Goal: Leave review/rating: Share an evaluation or opinion about a product, service, or content

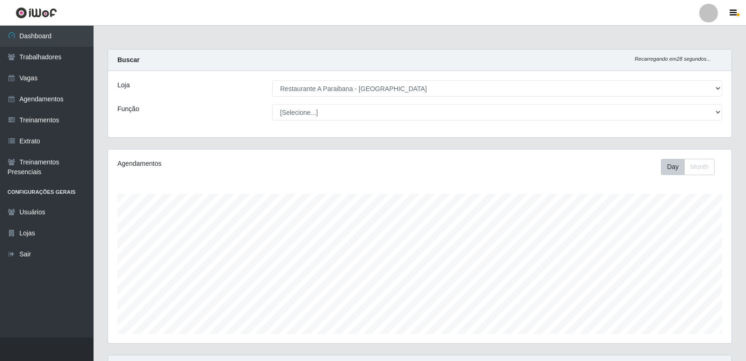
select select "342"
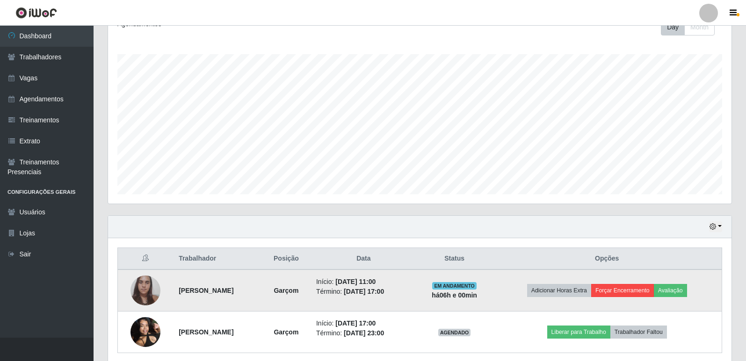
scroll to position [194, 623]
click at [680, 289] on button "Avaliação" at bounding box center [670, 290] width 33 height 13
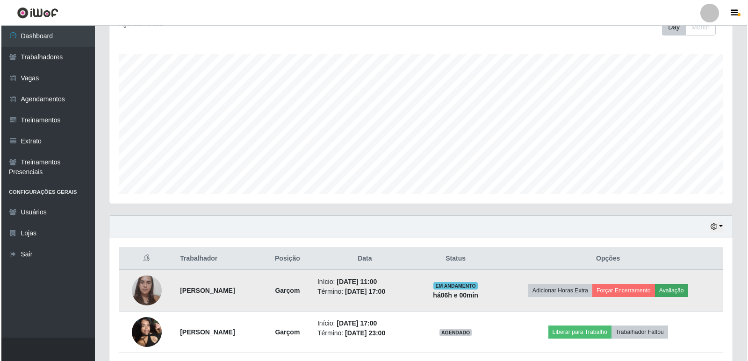
scroll to position [194, 618]
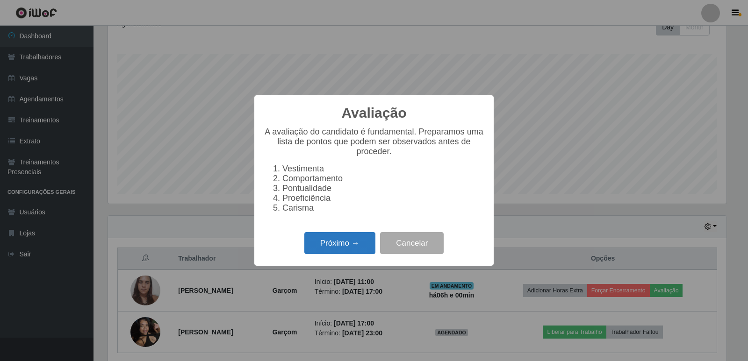
click at [363, 244] on button "Próximo →" at bounding box center [339, 243] width 71 height 22
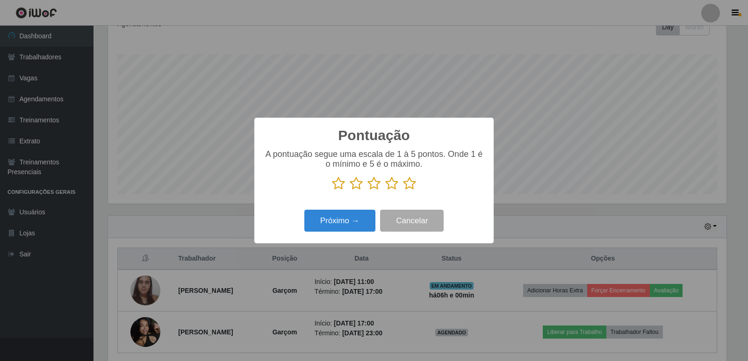
click at [411, 184] on icon at bounding box center [409, 184] width 13 height 14
click at [403, 191] on input "radio" at bounding box center [403, 191] width 0 height 0
click at [360, 217] on button "Próximo →" at bounding box center [339, 221] width 71 height 22
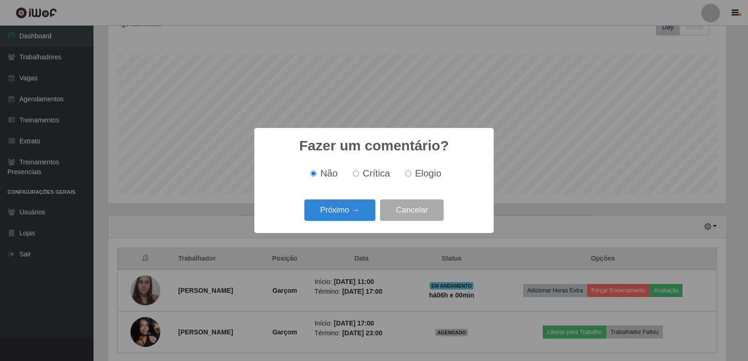
click at [408, 176] on input "Elogio" at bounding box center [408, 174] width 6 height 6
radio input "true"
click at [359, 208] on button "Próximo →" at bounding box center [339, 211] width 71 height 22
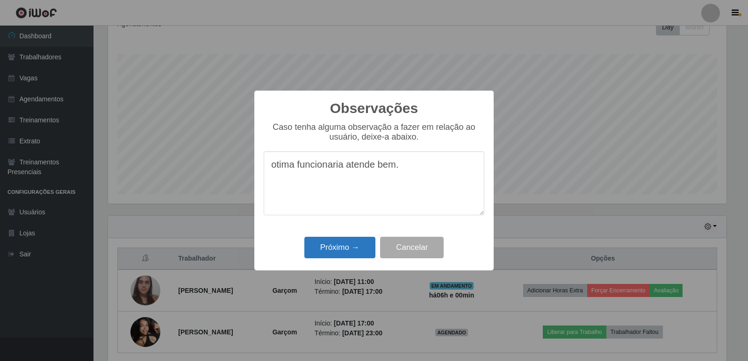
type textarea "otima funcionaria atende bem."
click at [340, 253] on button "Próximo →" at bounding box center [339, 248] width 71 height 22
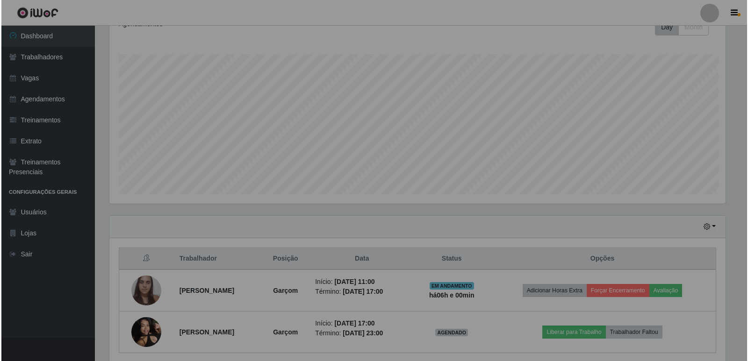
scroll to position [194, 623]
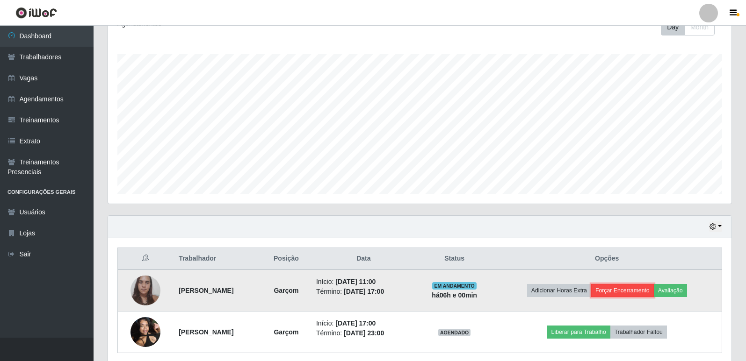
click at [640, 292] on button "Forçar Encerramento" at bounding box center [622, 290] width 63 height 13
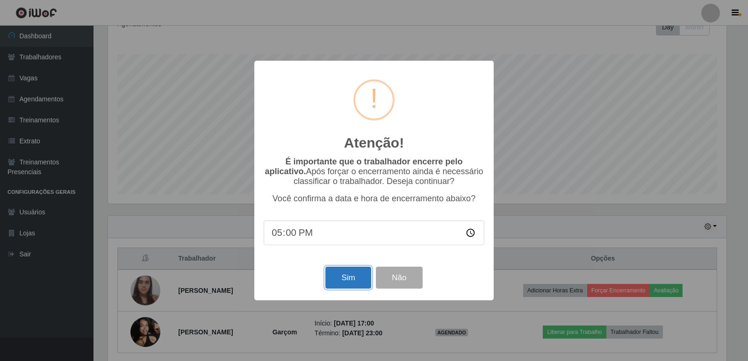
click at [340, 277] on button "Sim" at bounding box center [347, 278] width 45 height 22
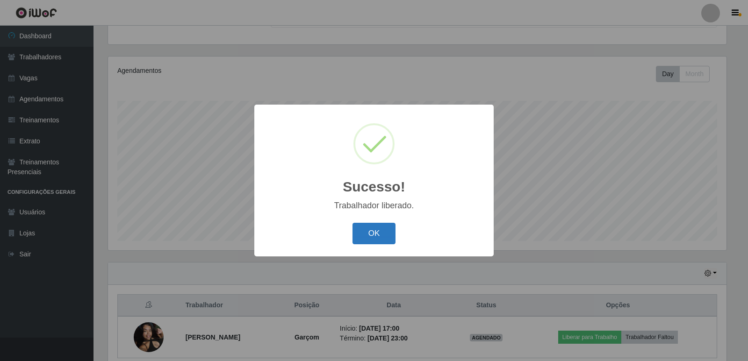
click at [379, 231] on button "OK" at bounding box center [373, 234] width 43 height 22
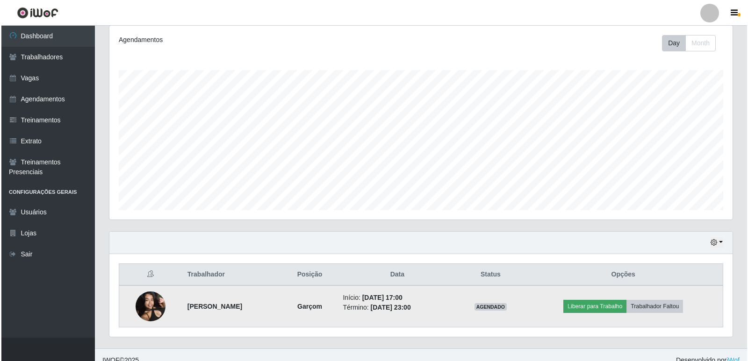
scroll to position [135, 0]
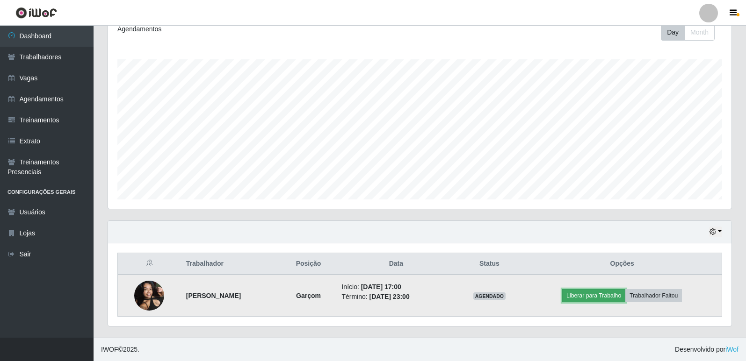
click at [622, 300] on button "Liberar para Trabalho" at bounding box center [593, 295] width 63 height 13
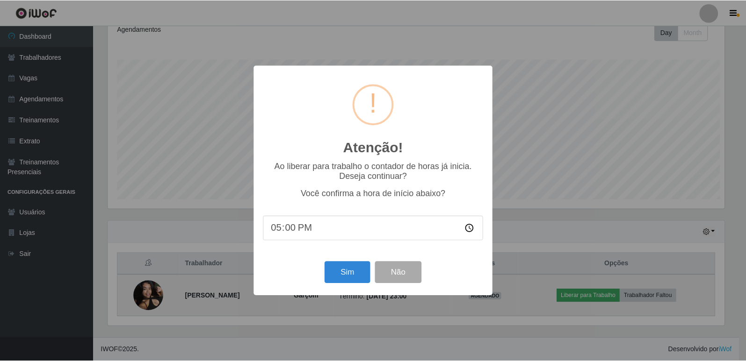
scroll to position [194, 618]
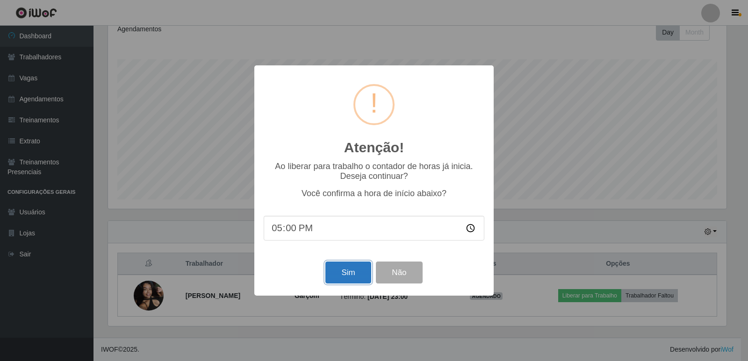
click at [356, 276] on button "Sim" at bounding box center [347, 273] width 45 height 22
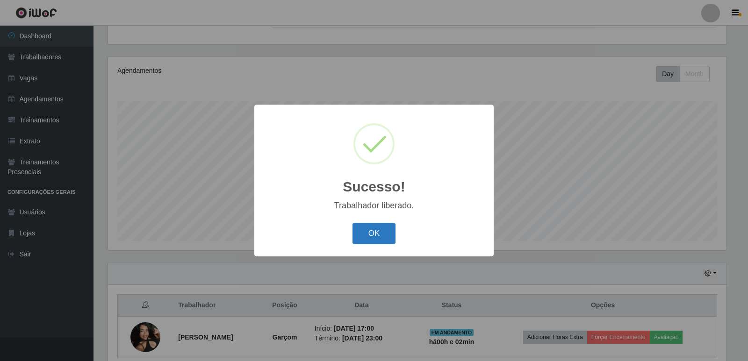
click at [381, 235] on button "OK" at bounding box center [373, 234] width 43 height 22
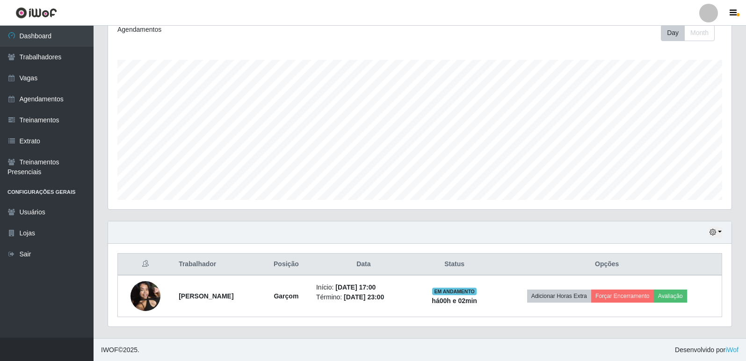
scroll to position [135, 0]
click at [719, 232] on button "button" at bounding box center [715, 232] width 13 height 11
click at [693, 199] on button "1 Semana" at bounding box center [684, 197] width 74 height 20
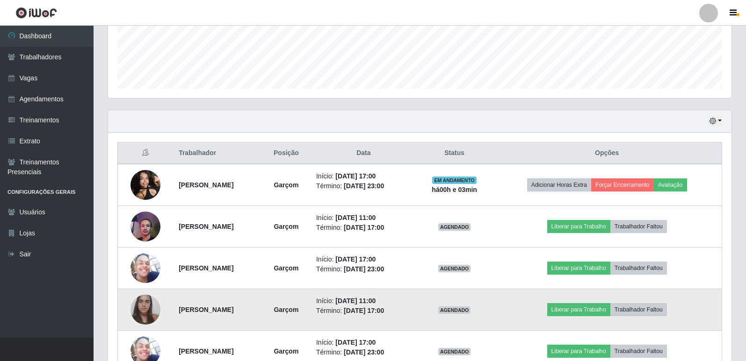
scroll to position [228, 0]
